Goal: Task Accomplishment & Management: Manage account settings

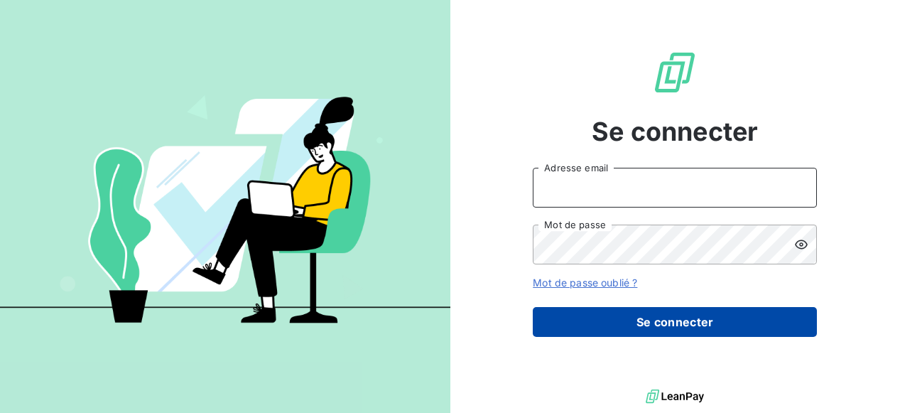
type input "[PERSON_NAME][EMAIL_ADDRESS][PERSON_NAME][DOMAIN_NAME]"
click at [687, 320] on button "Se connecter" at bounding box center [675, 322] width 284 height 30
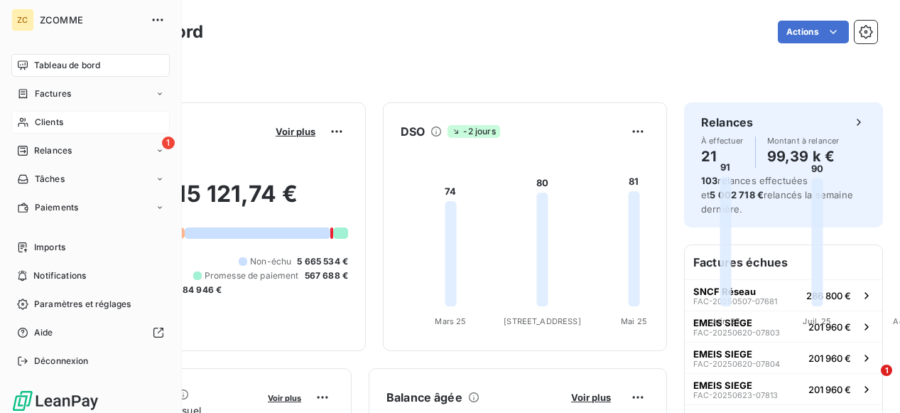
click at [33, 124] on div "Clients" at bounding box center [90, 122] width 158 height 23
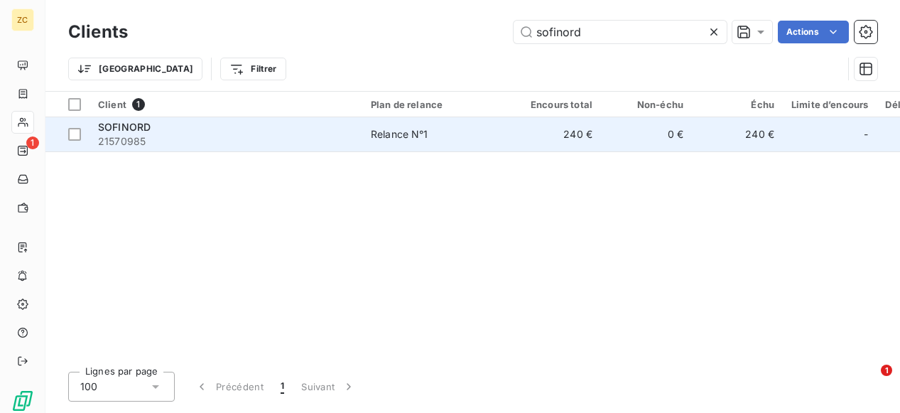
type input "sofinord"
click at [190, 124] on div "SOFINORD" at bounding box center [226, 127] width 256 height 14
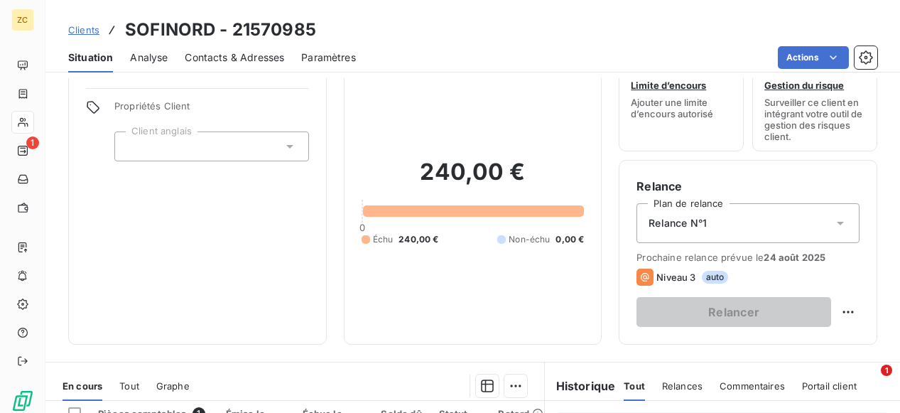
scroll to position [284, 0]
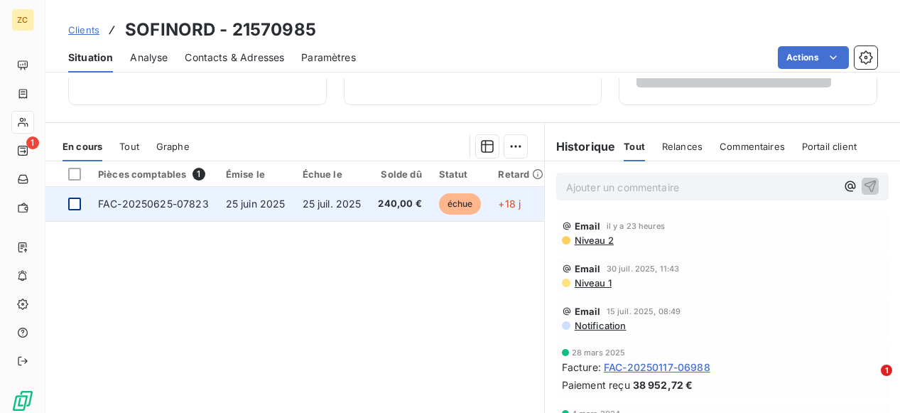
click at [72, 202] on div at bounding box center [74, 203] width 13 height 13
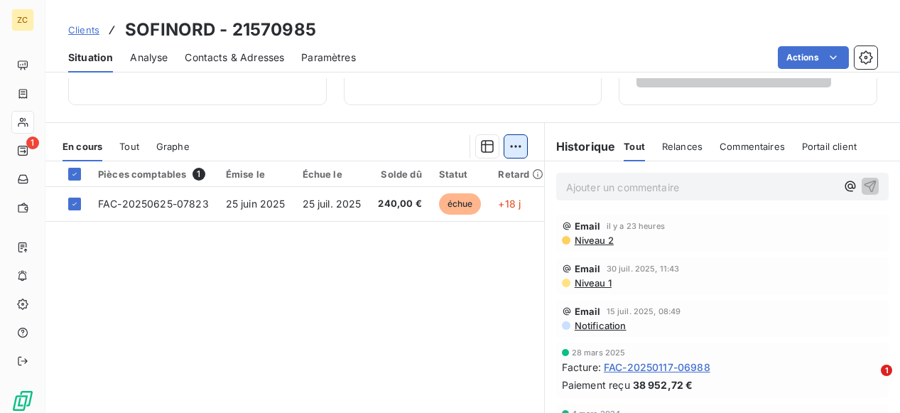
click at [512, 143] on html "ZC 1 Clients SOFINORD - 21570985 Situation Analyse Contacts & Adresses Paramètr…" at bounding box center [450, 206] width 900 height 413
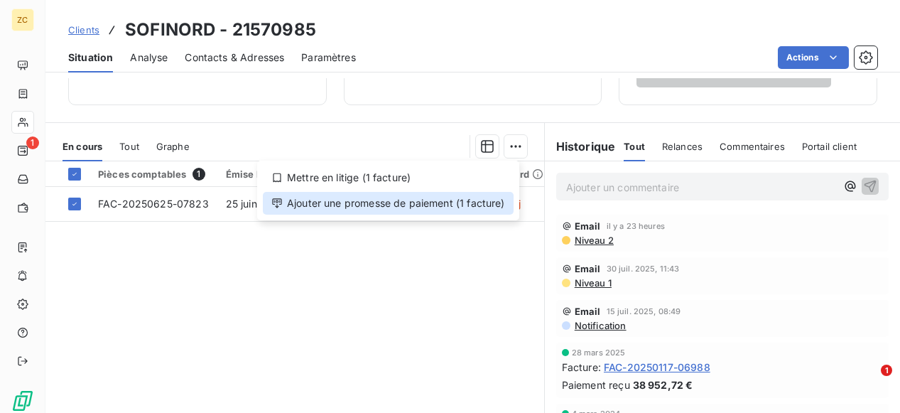
click at [405, 207] on div "Ajouter une promesse de paiement (1 facture)" at bounding box center [388, 203] width 251 height 23
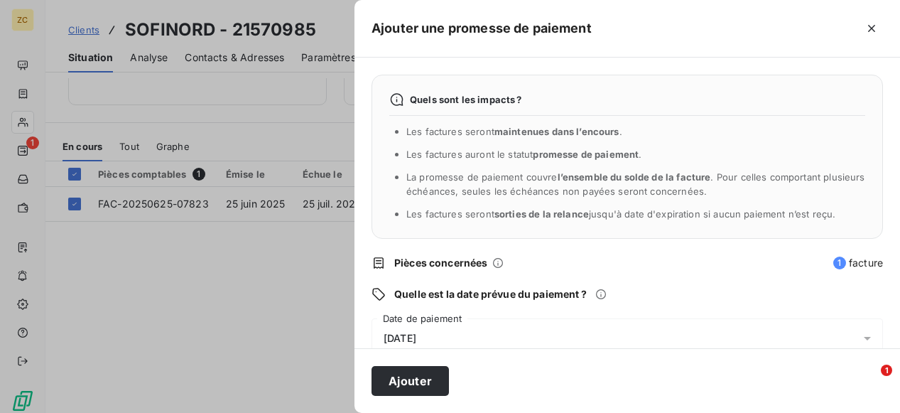
click at [410, 334] on span "[DATE]" at bounding box center [399, 337] width 33 height 11
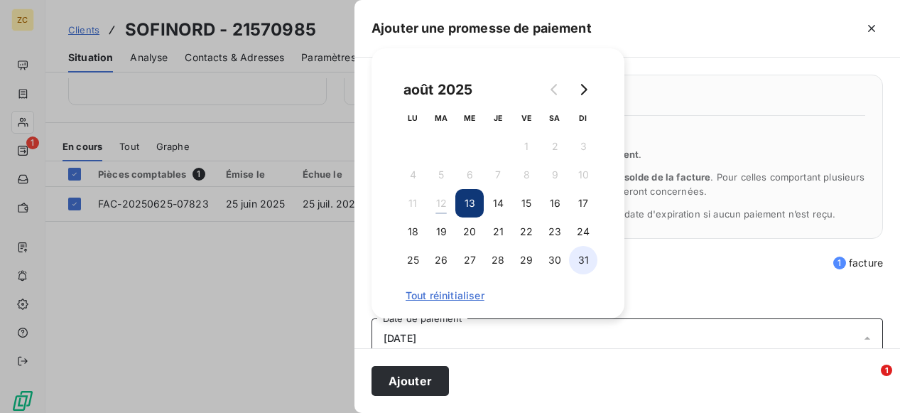
click at [584, 261] on button "31" at bounding box center [583, 260] width 28 height 28
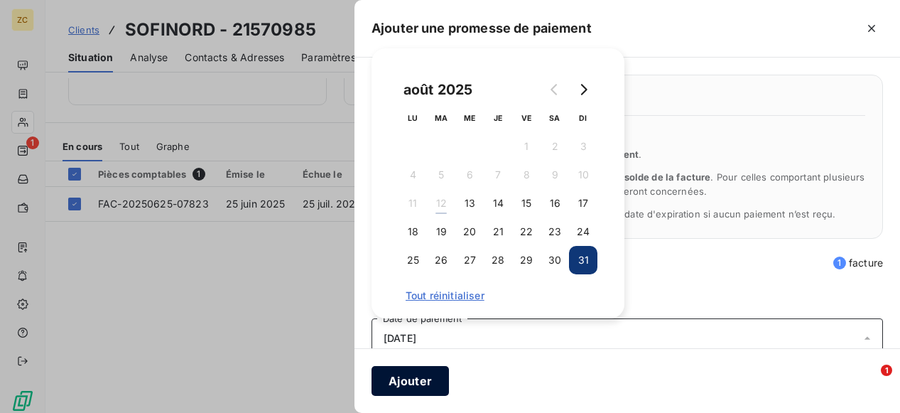
click at [413, 381] on button "Ajouter" at bounding box center [409, 381] width 77 height 30
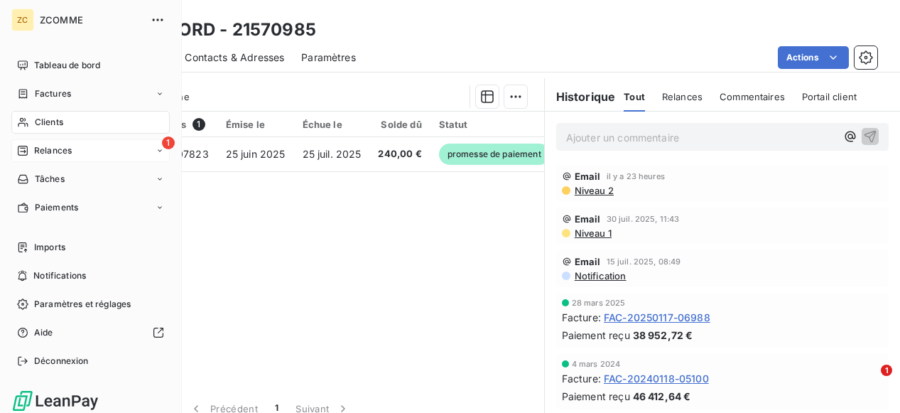
click at [156, 148] on icon at bounding box center [160, 150] width 9 height 9
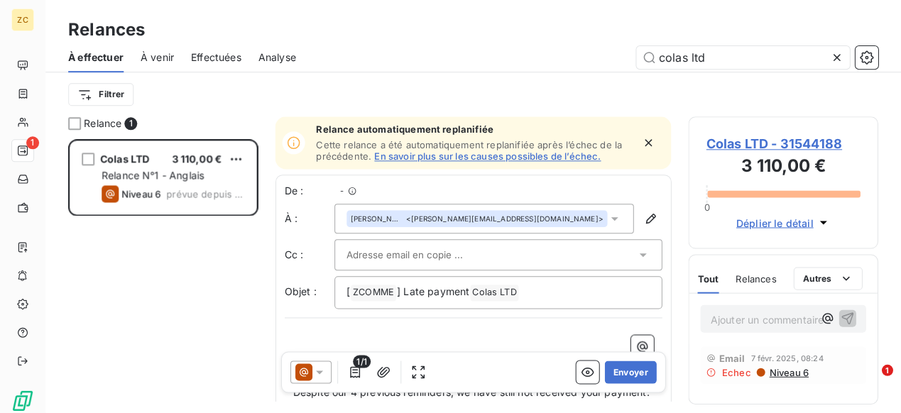
scroll to position [263, 179]
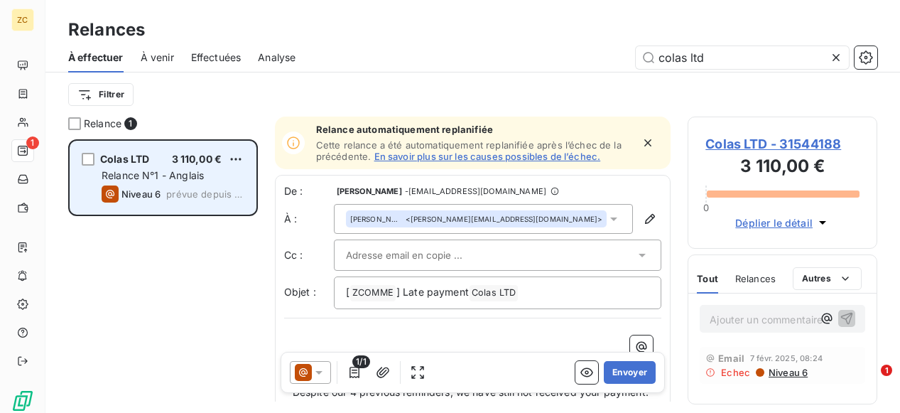
click at [151, 193] on span "Niveau 6" at bounding box center [140, 193] width 39 height 11
